Goal: Task Accomplishment & Management: Use online tool/utility

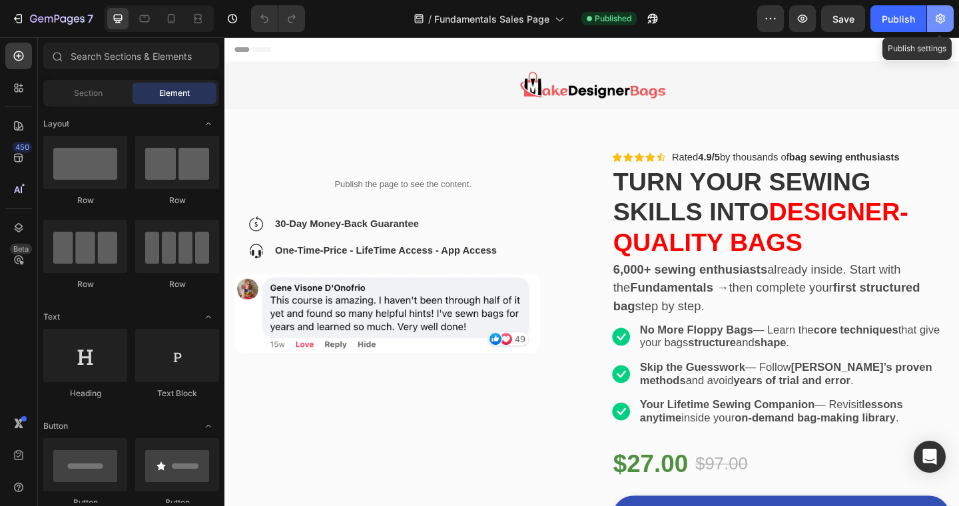
click at [942, 15] on icon "button" at bounding box center [939, 18] width 13 height 13
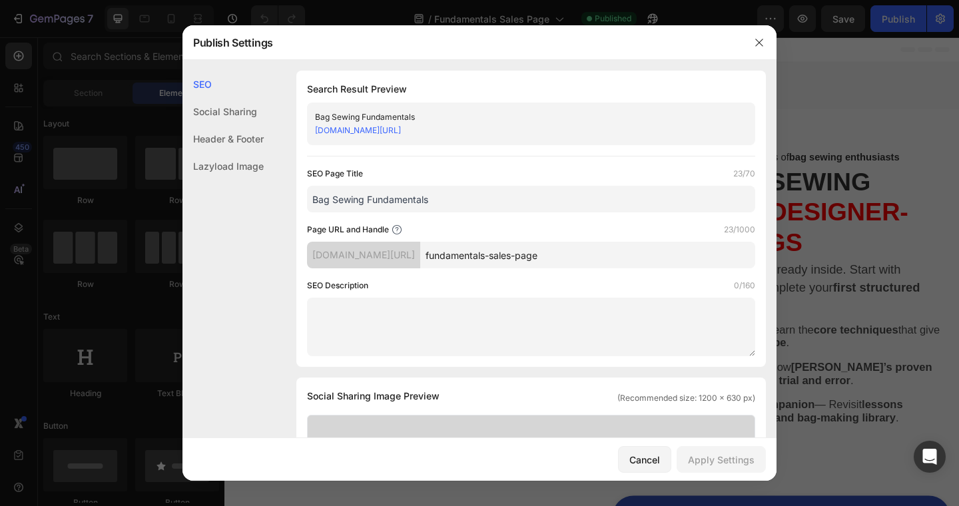
click at [594, 254] on input "fundamentals-sales-page" at bounding box center [587, 255] width 335 height 27
drag, startPoint x: 576, startPoint y: 254, endPoint x: 463, endPoint y: 255, distance: 113.2
click at [463, 255] on input "fundamentals-sales-page-v1" at bounding box center [587, 255] width 335 height 27
type input "fundamentals-sales-page-v1"
click at [722, 458] on div "Apply Settings" at bounding box center [721, 460] width 67 height 14
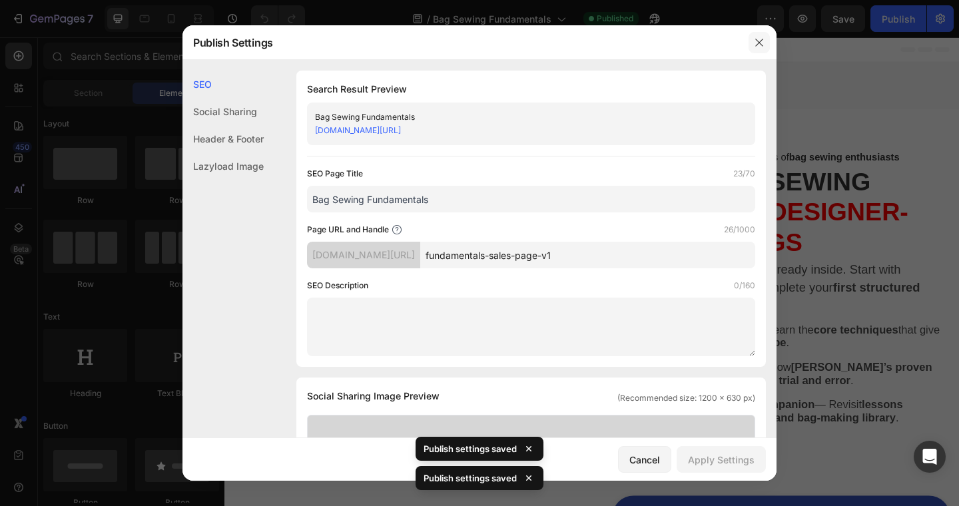
click at [759, 36] on button "button" at bounding box center [758, 42] width 21 height 21
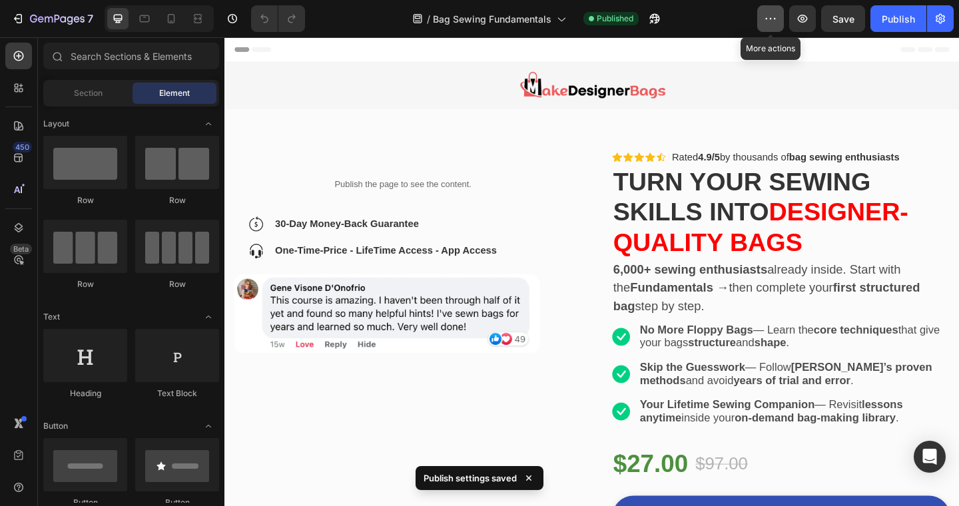
click at [771, 15] on icon "button" at bounding box center [769, 18] width 13 height 13
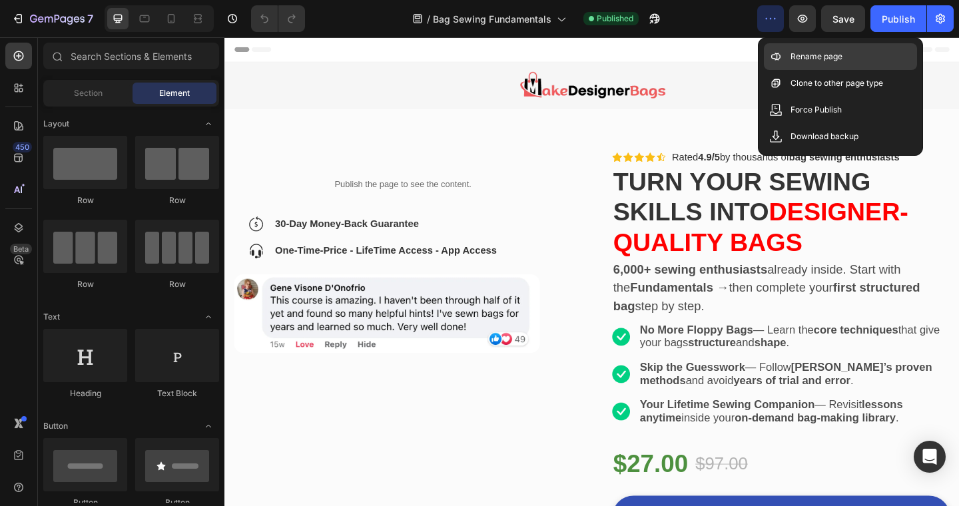
click at [790, 55] on p "Rename page" at bounding box center [816, 56] width 52 height 13
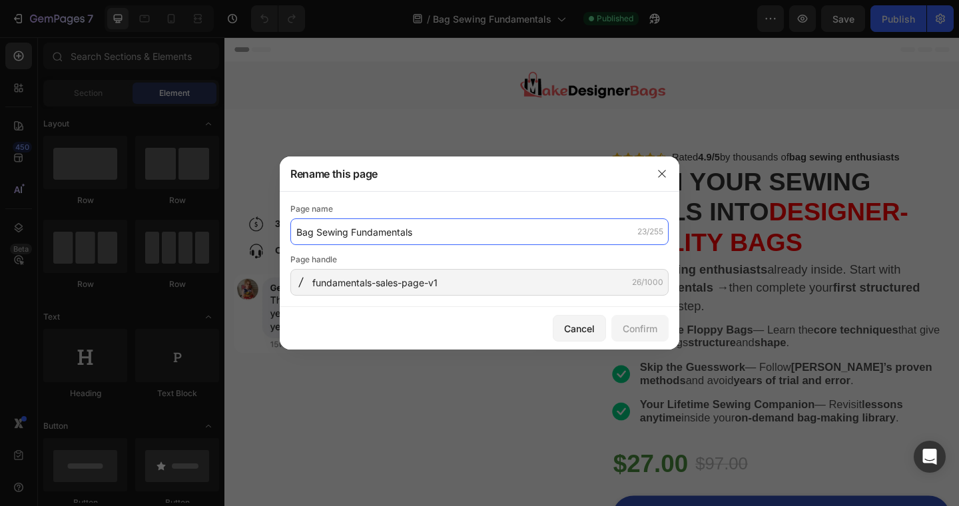
click at [423, 232] on input "Bag Sewing Fundamentals" at bounding box center [479, 231] width 378 height 27
type input "Bag Sewing Fundamentals V1"
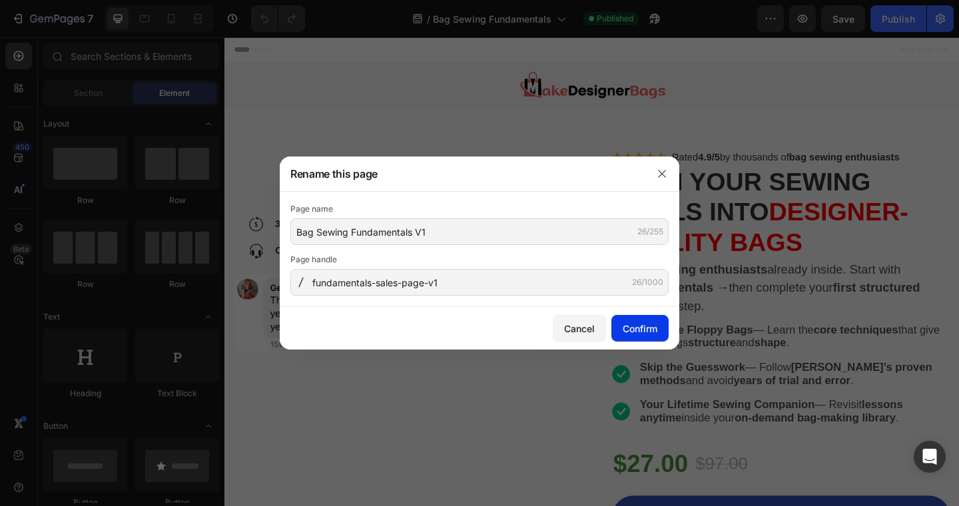
click at [630, 324] on div "Confirm" at bounding box center [639, 329] width 35 height 14
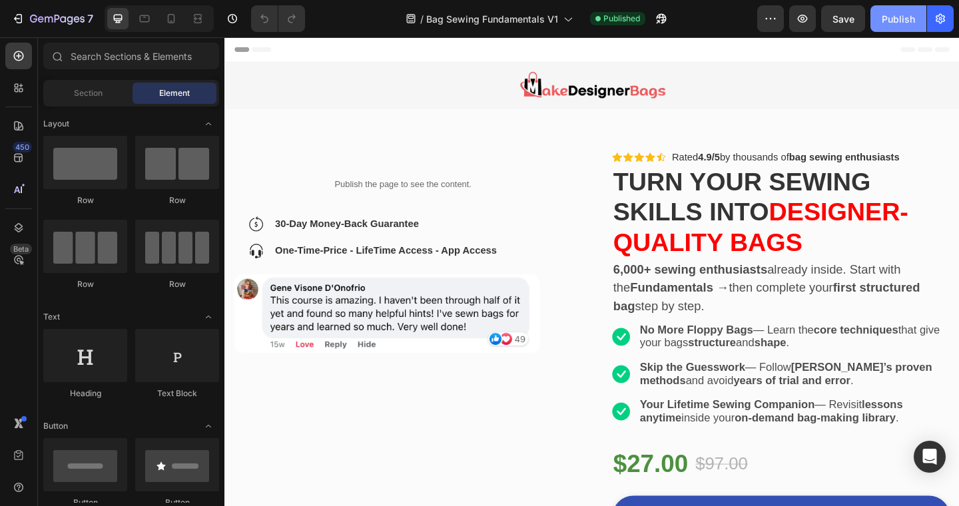
click at [911, 15] on div "Publish" at bounding box center [897, 19] width 33 height 14
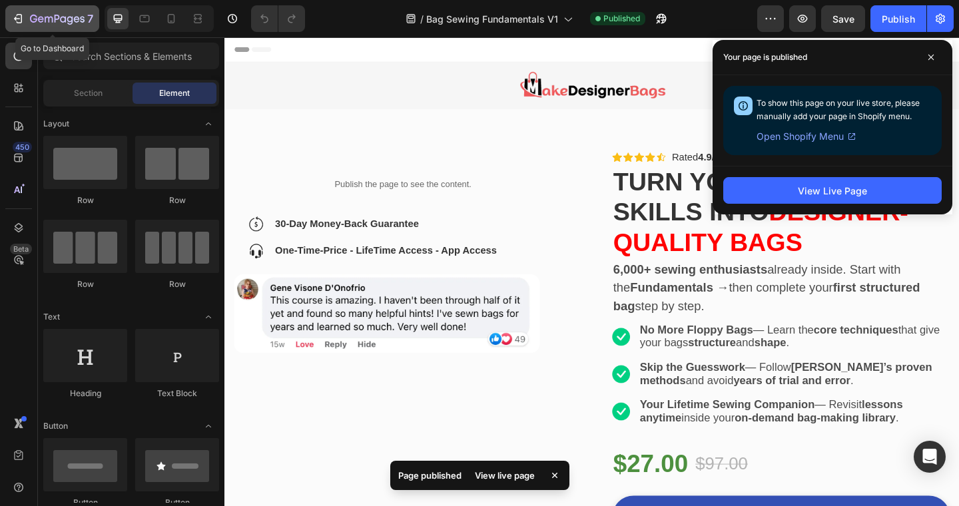
click at [18, 15] on icon "button" at bounding box center [17, 18] width 13 height 13
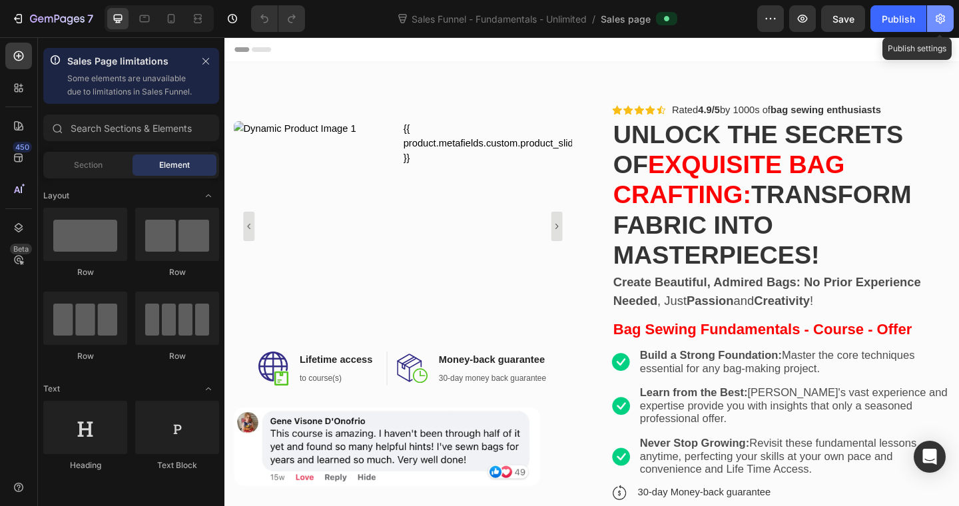
click at [942, 13] on icon "button" at bounding box center [939, 18] width 13 height 13
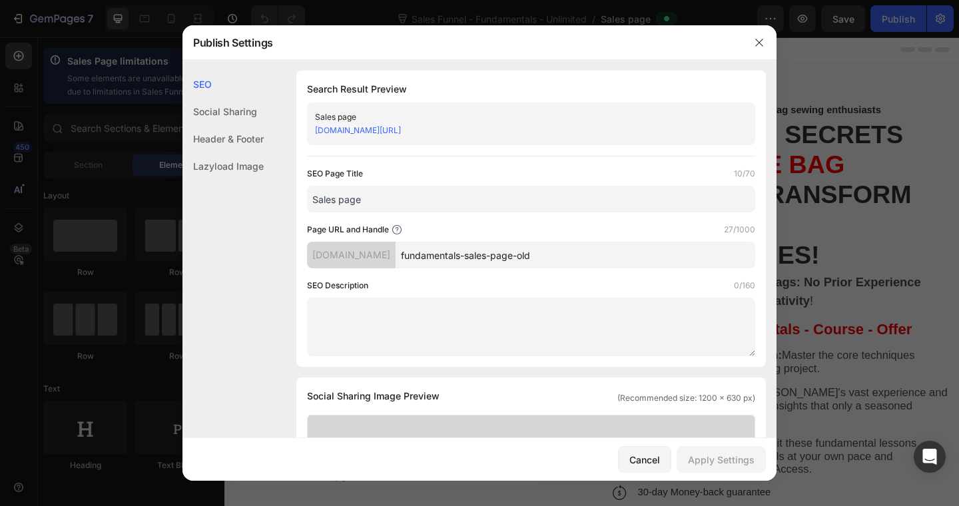
click at [579, 258] on input "fundamentals-sales-page-old" at bounding box center [574, 255] width 359 height 27
type input "fundamentals-sales-page"
click at [716, 457] on div "Apply Settings" at bounding box center [721, 460] width 67 height 14
click at [760, 35] on button "button" at bounding box center [758, 42] width 21 height 21
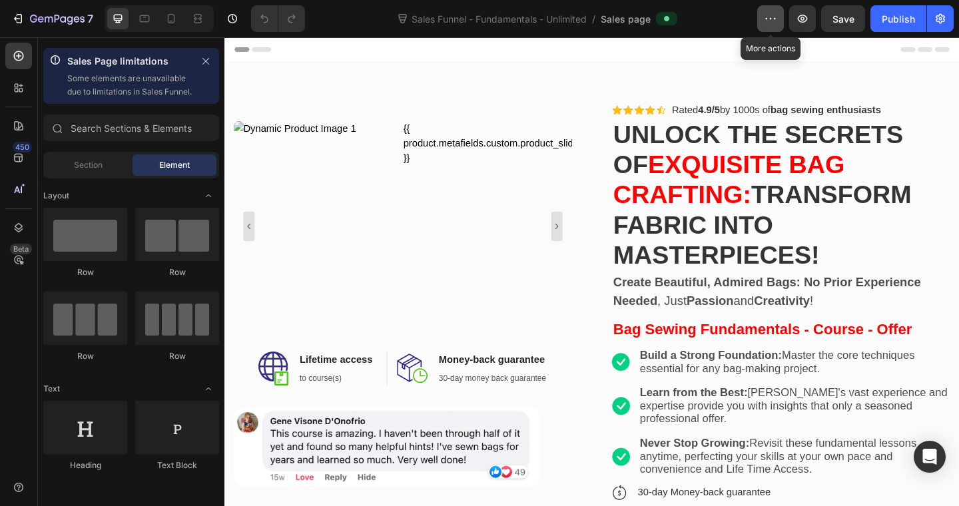
click at [775, 17] on icon "button" at bounding box center [769, 18] width 13 height 13
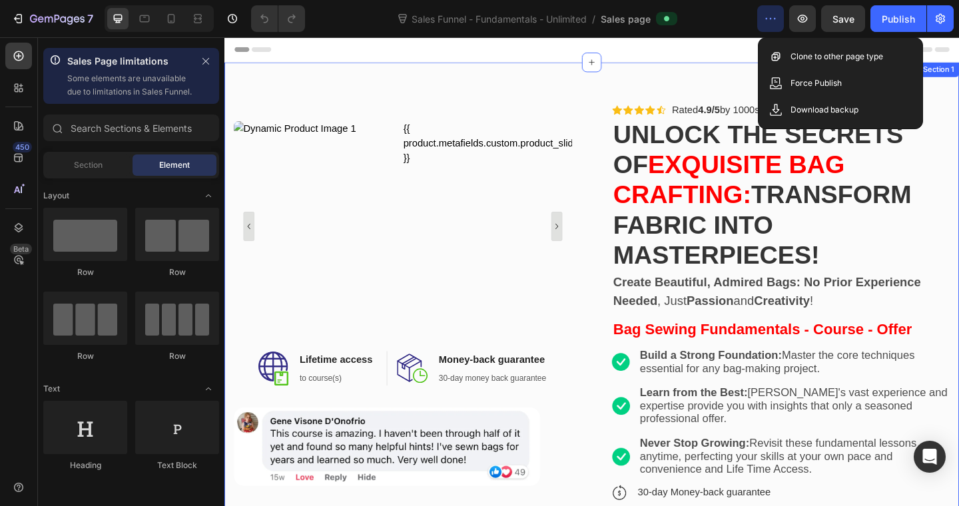
click at [714, 75] on div "Custom Code {{ product.metafields.custom.product_slider_video_2 }} Custom Code …" at bounding box center [623, 407] width 799 height 685
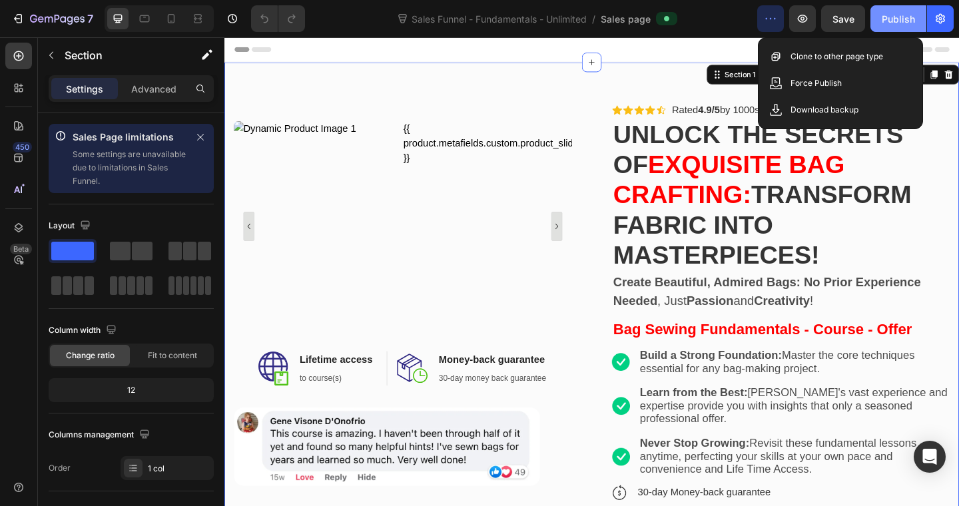
click at [893, 21] on div "Publish" at bounding box center [897, 19] width 33 height 14
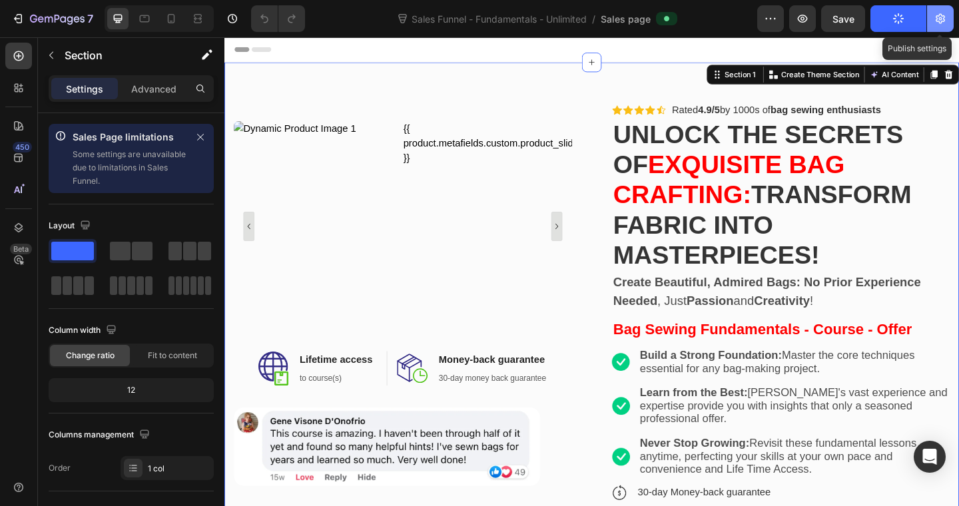
click at [941, 21] on icon "button" at bounding box center [939, 19] width 9 height 10
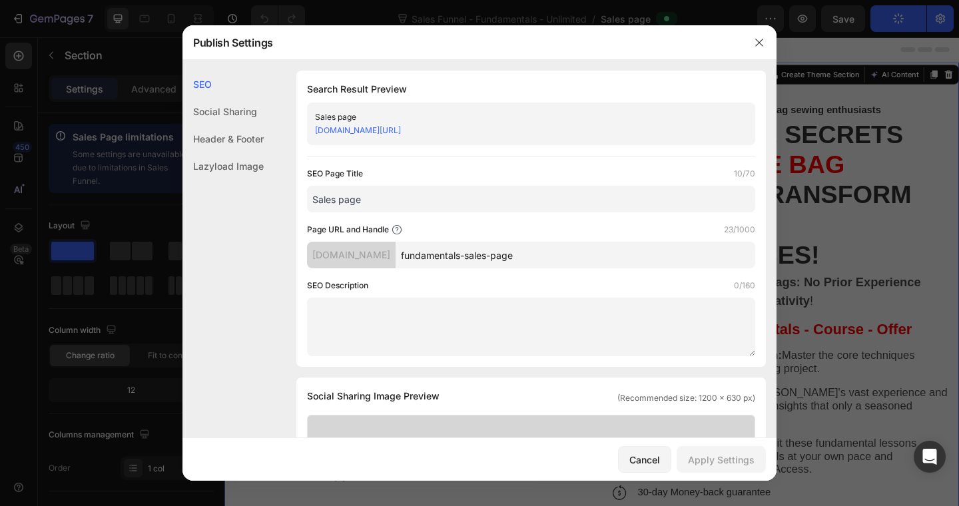
drag, startPoint x: 571, startPoint y: 132, endPoint x: 407, endPoint y: 132, distance: 163.7
click at [407, 132] on div "[DOMAIN_NAME][URL]" at bounding box center [520, 130] width 410 height 13
copy link "/pages/fundamentals-sales-page"
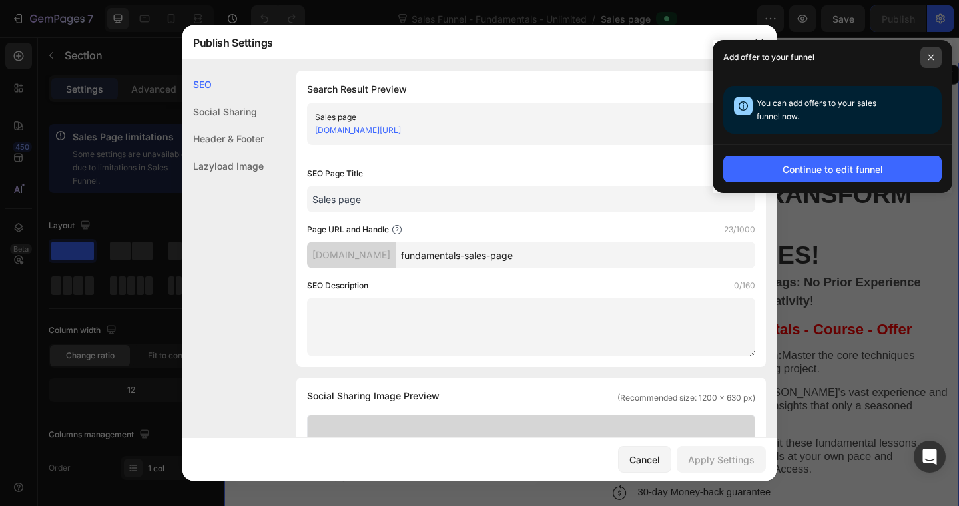
click at [931, 54] on icon at bounding box center [930, 57] width 7 height 7
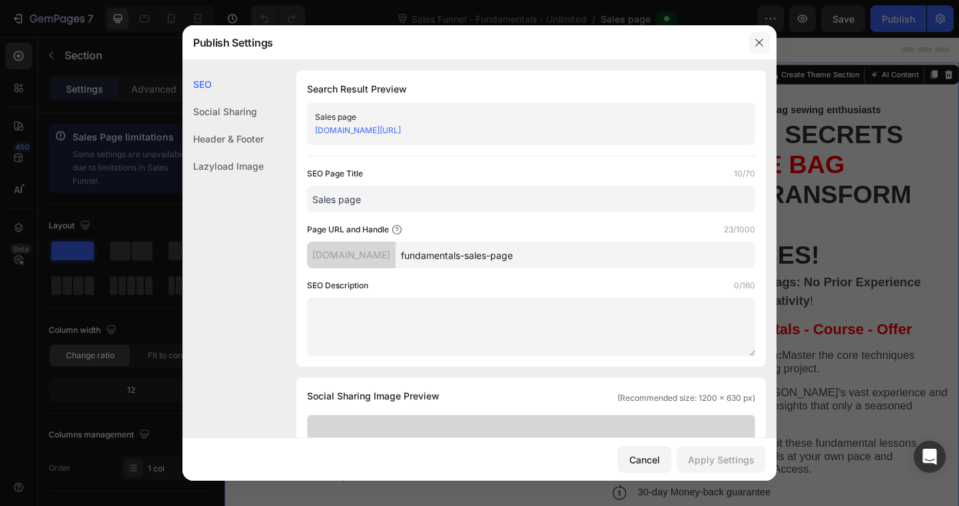
click at [761, 45] on icon "button" at bounding box center [758, 42] width 7 height 7
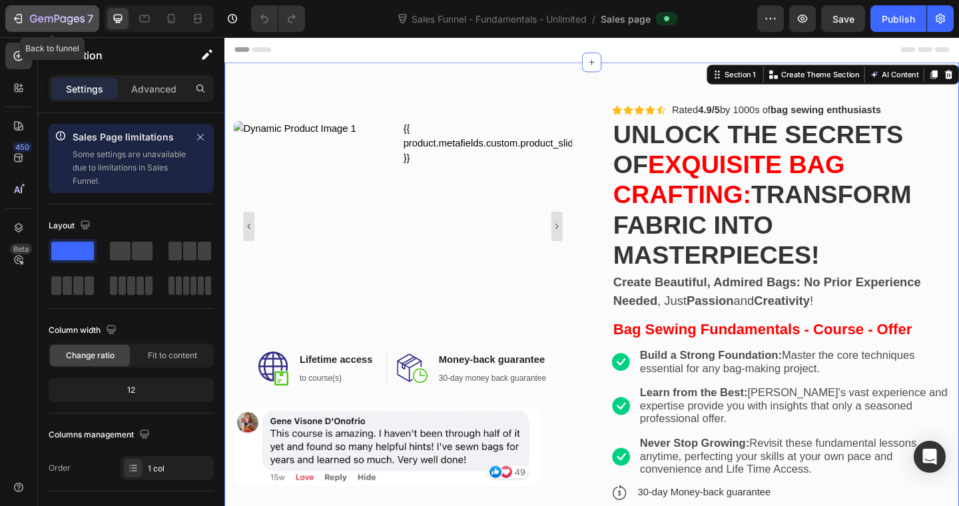
click at [20, 11] on div "7" at bounding box center [52, 19] width 82 height 16
